Goal: Task Accomplishment & Management: Manage account settings

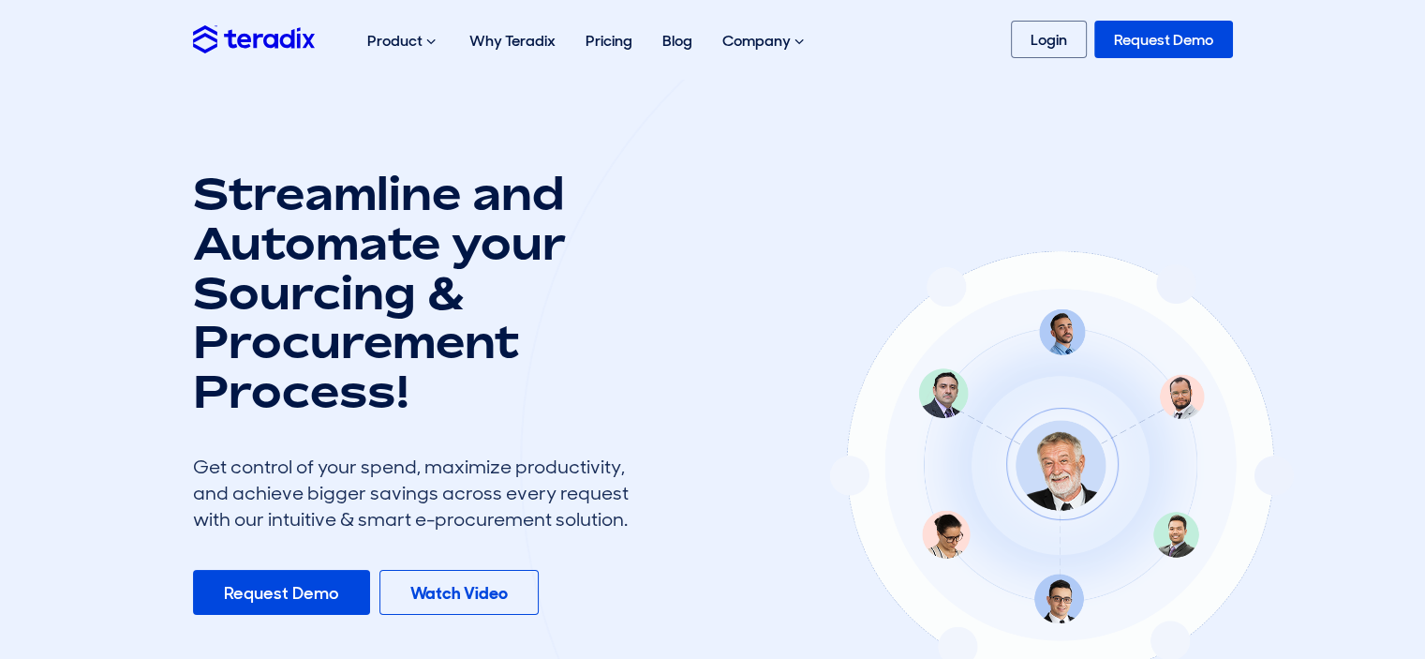
drag, startPoint x: 0, startPoint y: 0, endPoint x: 1143, endPoint y: 48, distance: 1144.0
click at [1143, 48] on link "Request Demo" at bounding box center [1163, 39] width 139 height 37
click at [1060, 34] on link "Login" at bounding box center [1049, 39] width 76 height 37
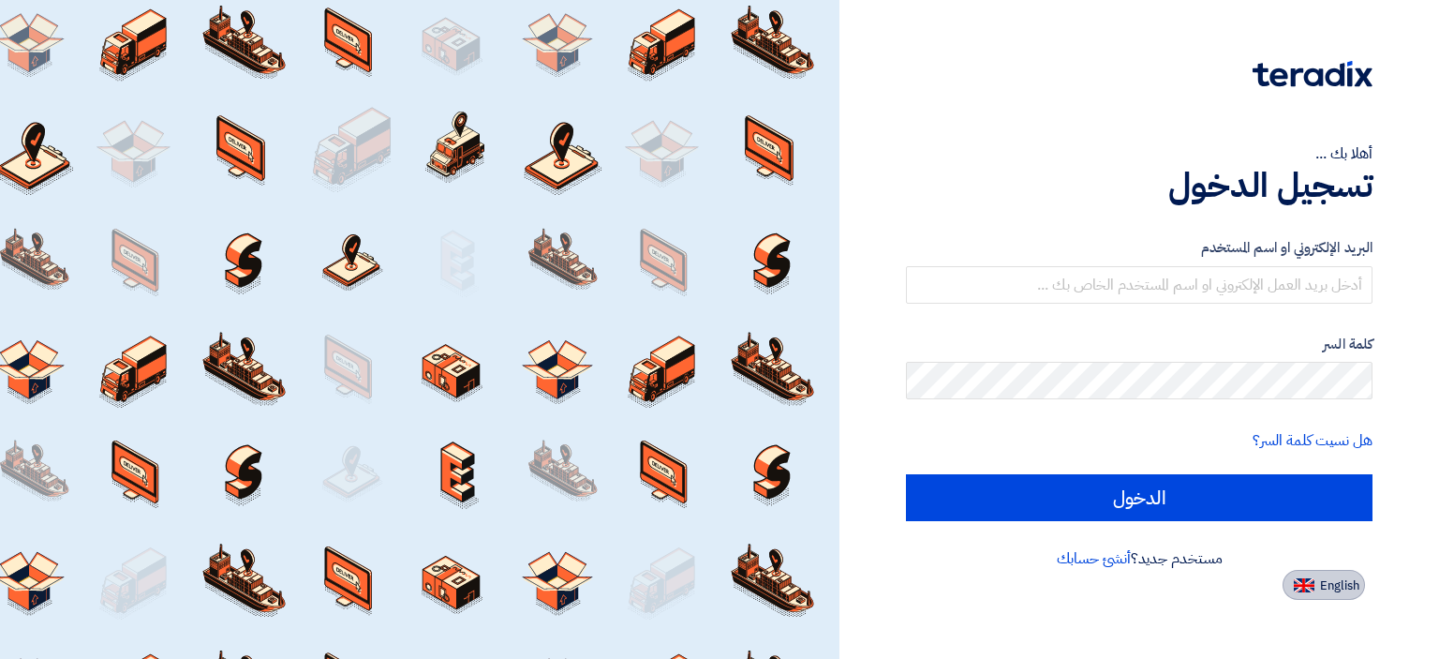
click at [1342, 580] on span "English" at bounding box center [1339, 585] width 39 height 13
type input "Sign in"
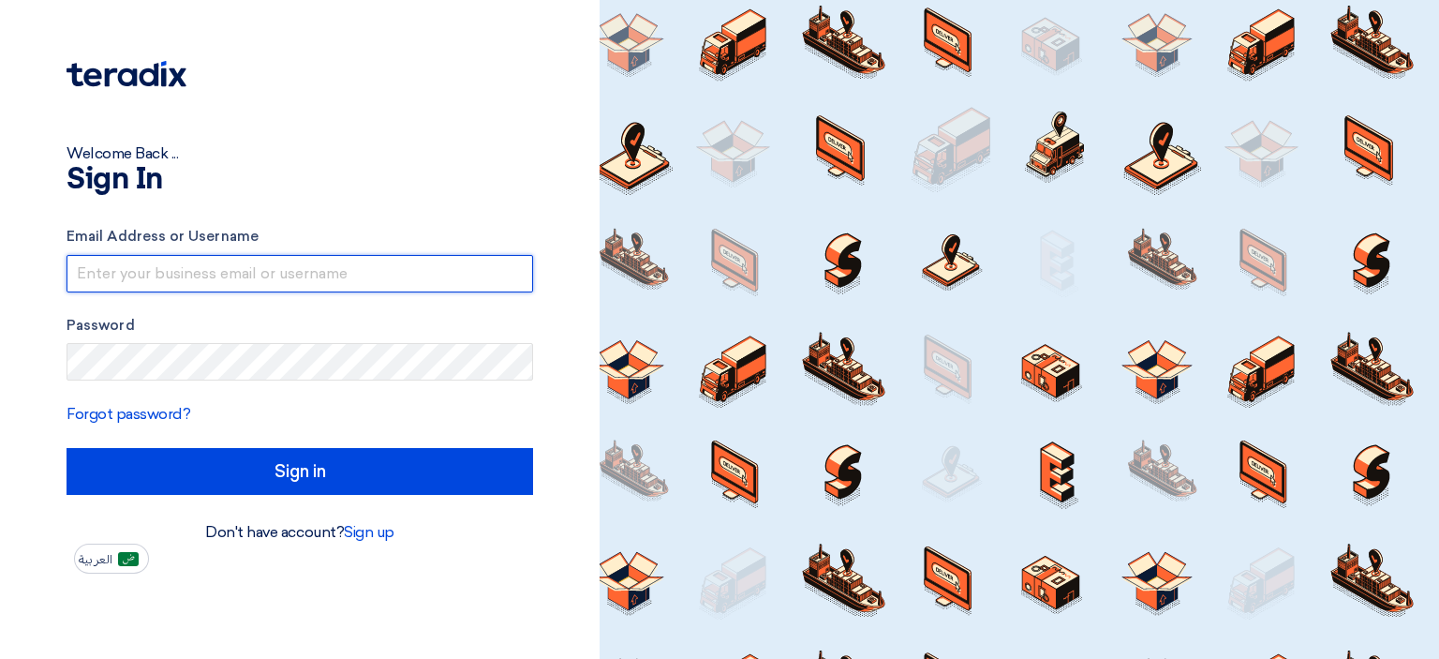
click at [265, 276] on input "text" at bounding box center [300, 273] width 467 height 37
type input "[EMAIL_ADDRESS][DOMAIN_NAME]"
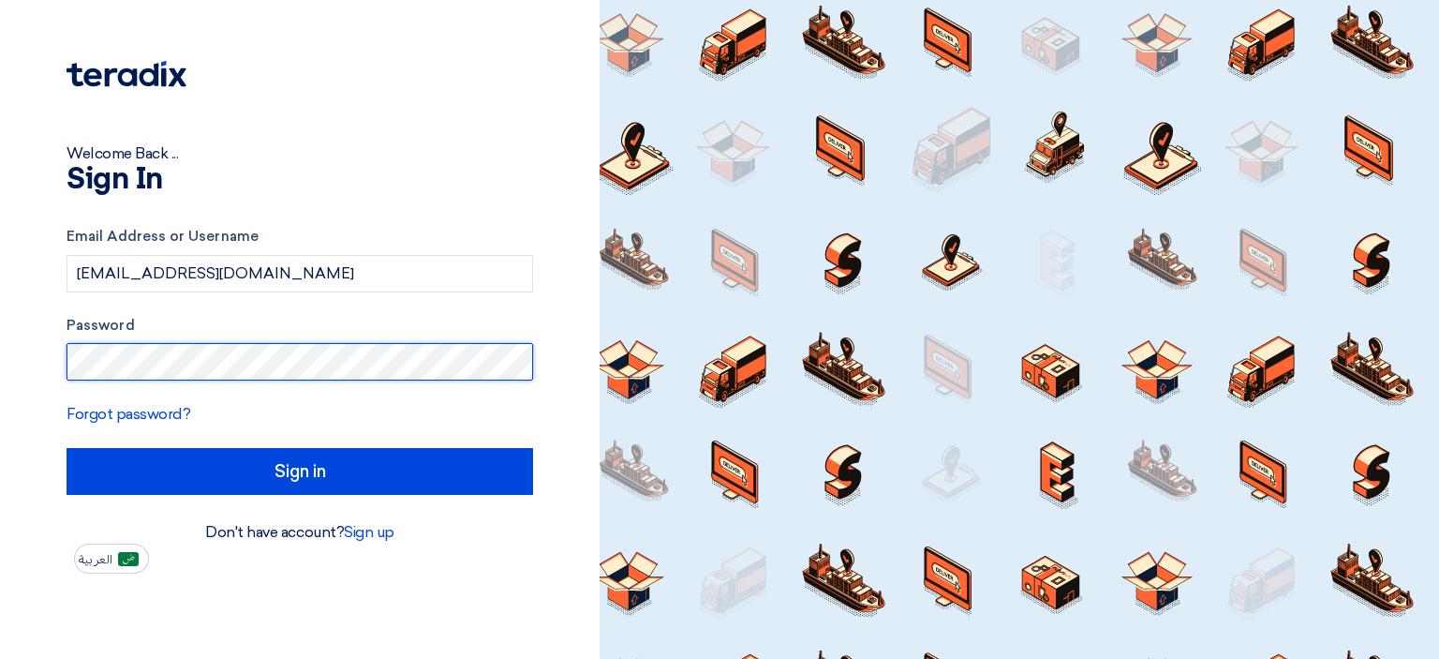
click at [67, 448] on input "Sign in" at bounding box center [300, 471] width 467 height 47
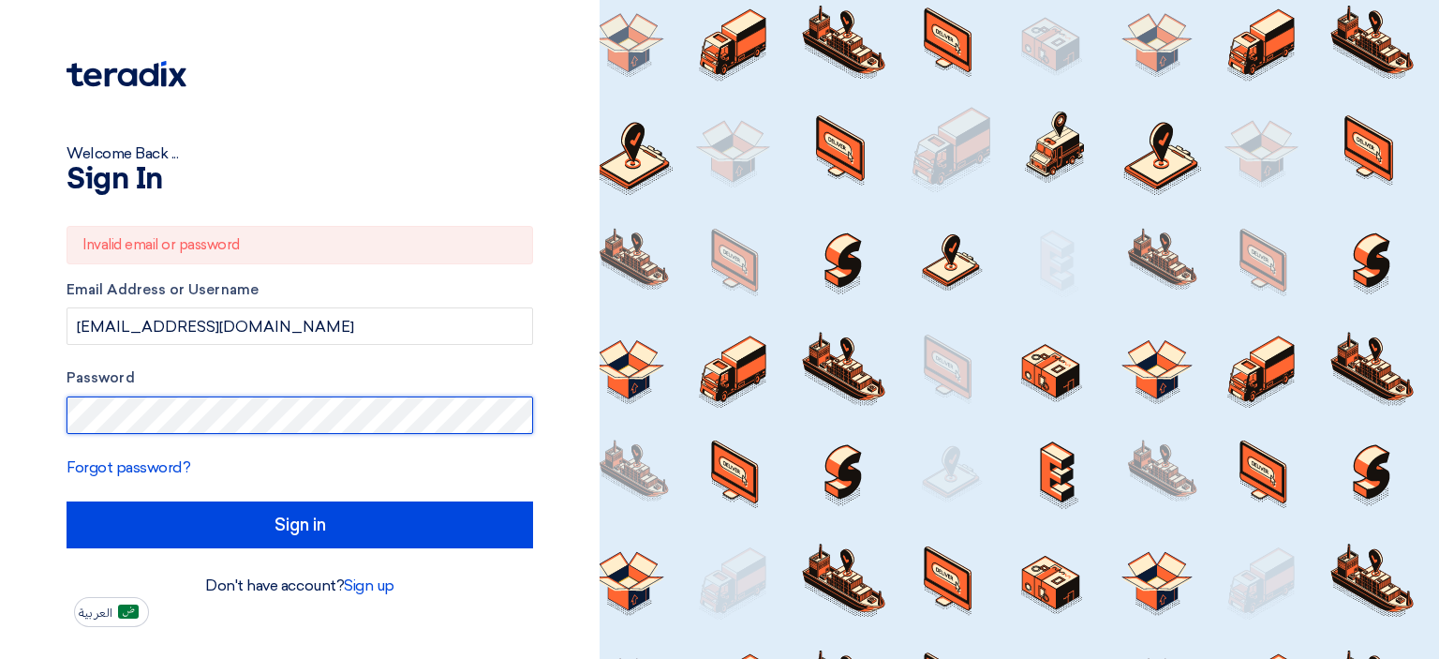
click at [67, 501] on input "Sign in" at bounding box center [300, 524] width 467 height 47
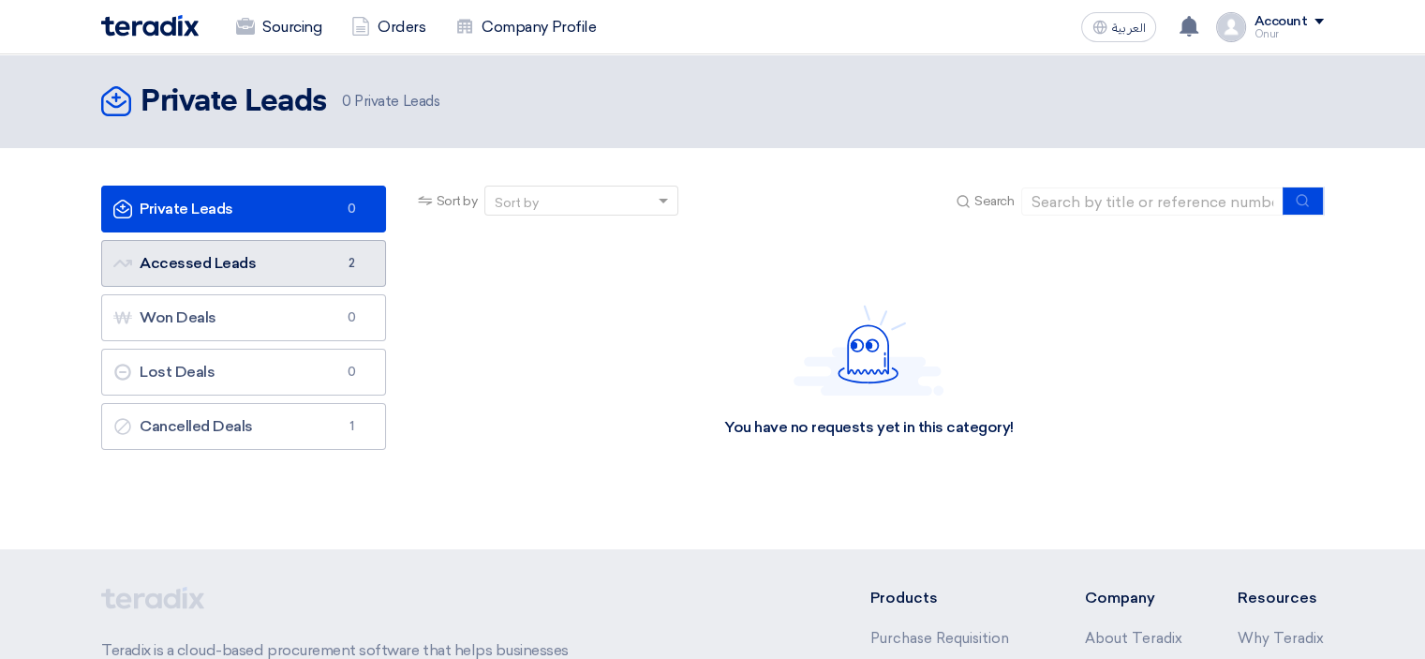
click at [225, 269] on link "Accessed Leads Accessed Leads 2" at bounding box center [243, 263] width 285 height 47
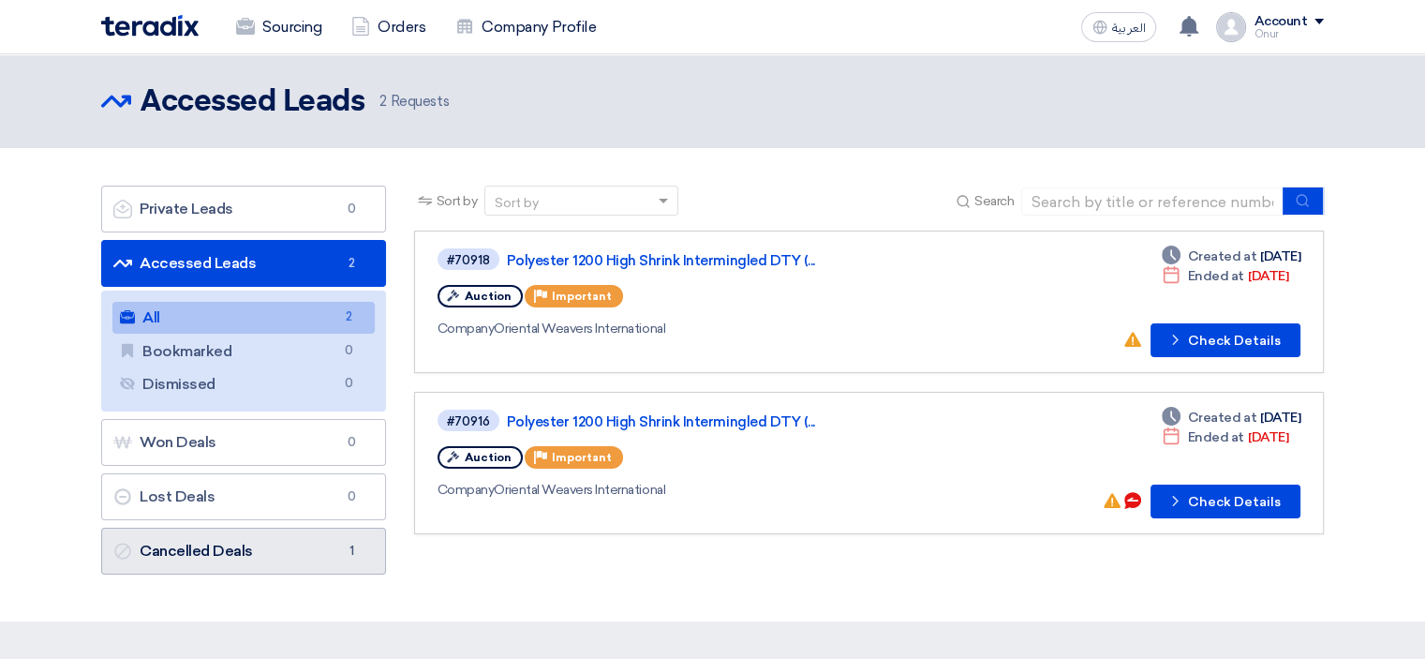
click at [237, 548] on link "Cancelled Deals Cancelled Deals 1" at bounding box center [243, 550] width 285 height 47
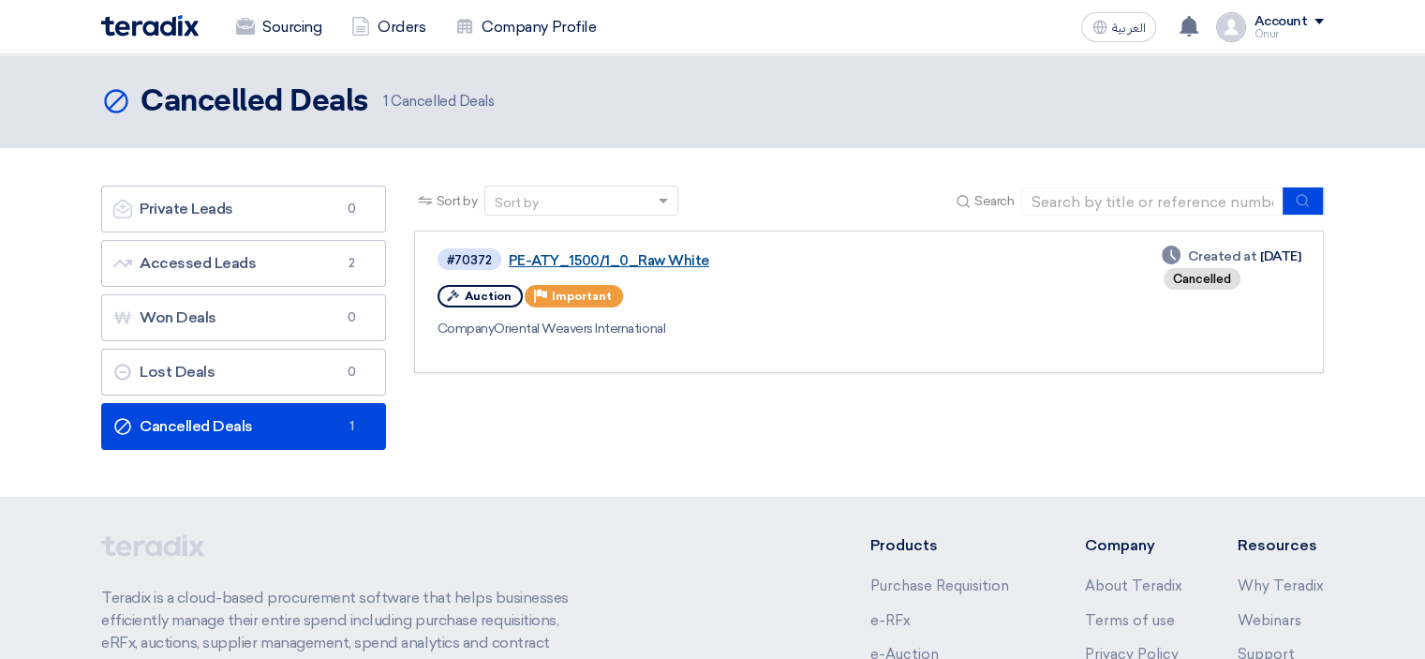
click at [637, 263] on link "PE-ATY_1500/1_0_Raw White" at bounding box center [743, 260] width 468 height 17
